Goal: Task Accomplishment & Management: Manage account settings

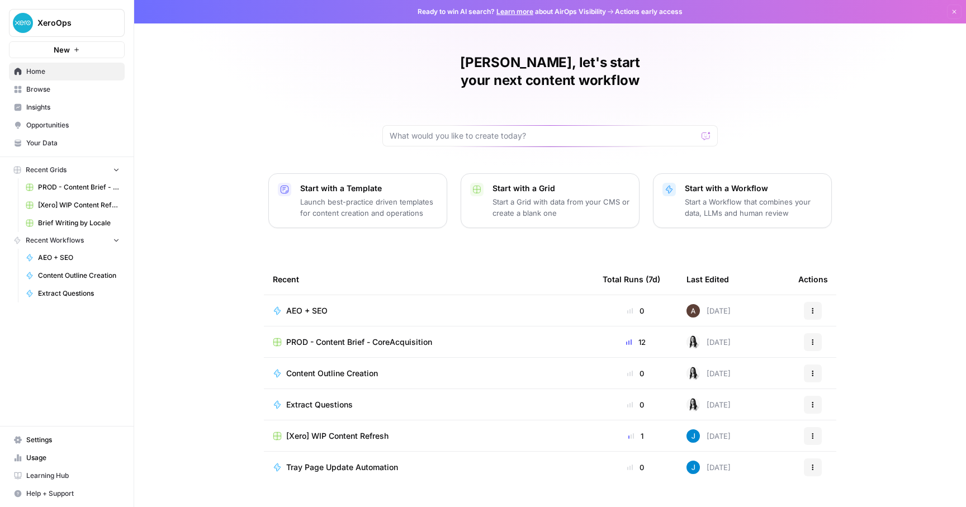
click at [49, 440] on span "Settings" at bounding box center [72, 440] width 93 height 10
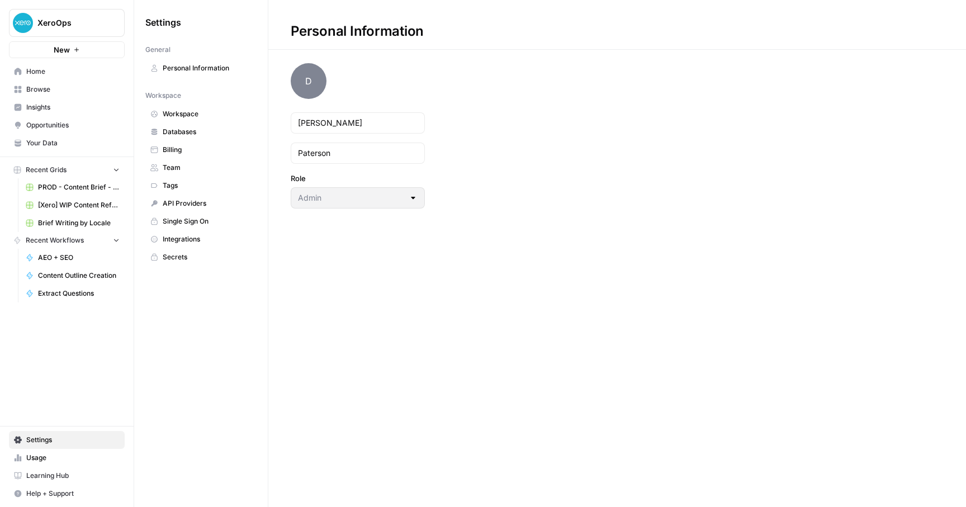
click at [184, 167] on span "Team" at bounding box center [207, 168] width 89 height 10
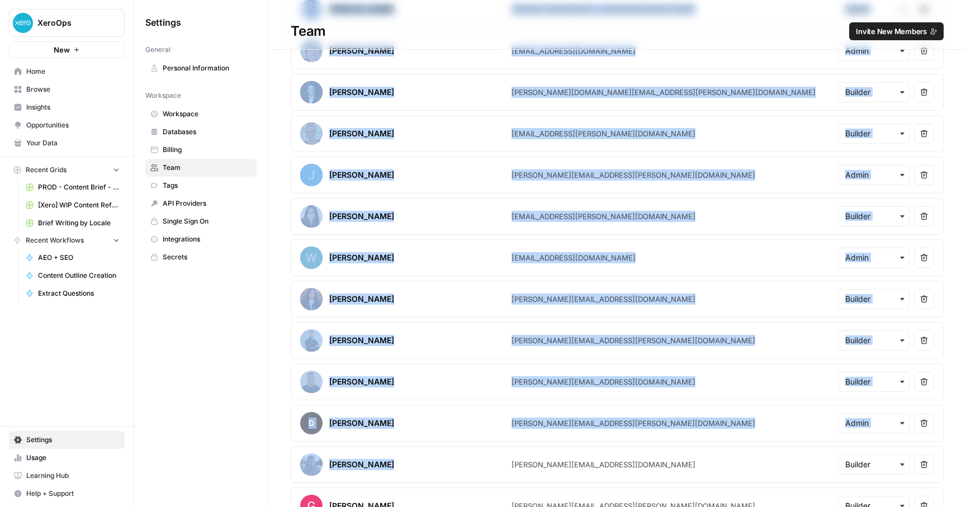
scroll to position [797, 0]
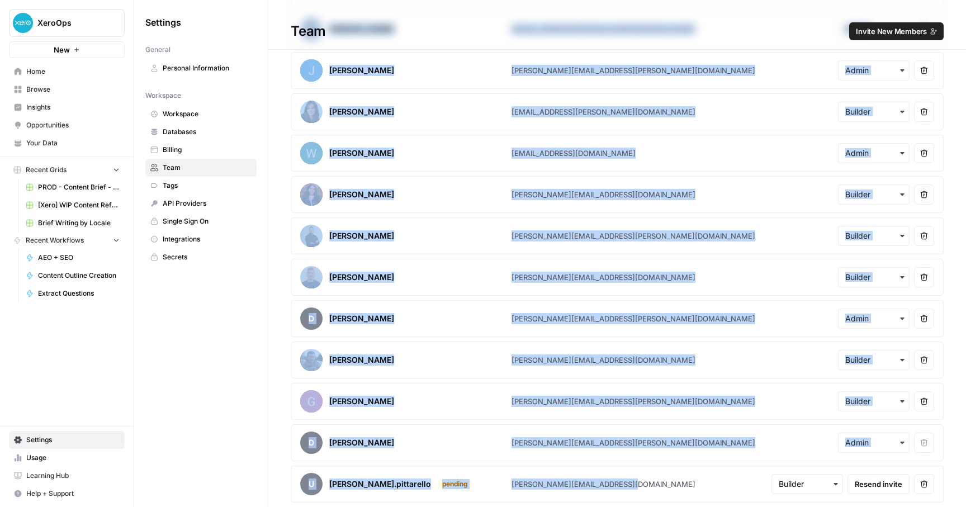
drag, startPoint x: 296, startPoint y: 202, endPoint x: 690, endPoint y: 488, distance: 486.9
copy section "[PERSON_NAME] [PERSON_NAME][EMAIL_ADDRESS][PERSON_NAME][DOMAIN_NAME] Remove use…"
